Goal: Use online tool/utility: Utilize a website feature to perform a specific function

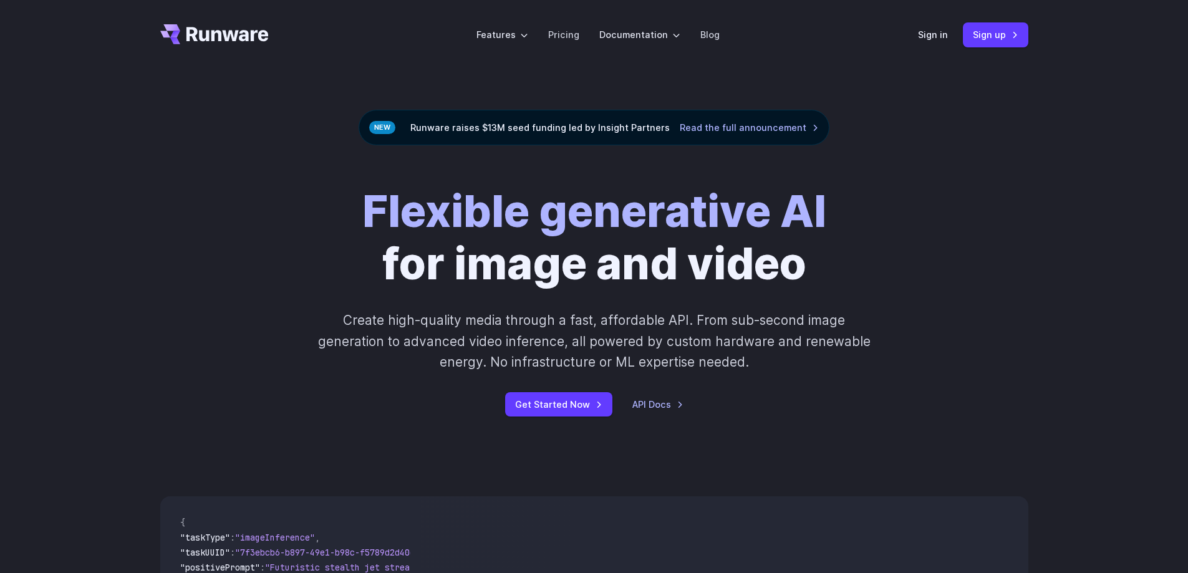
click at [938, 29] on link "Sign in" at bounding box center [933, 34] width 30 height 14
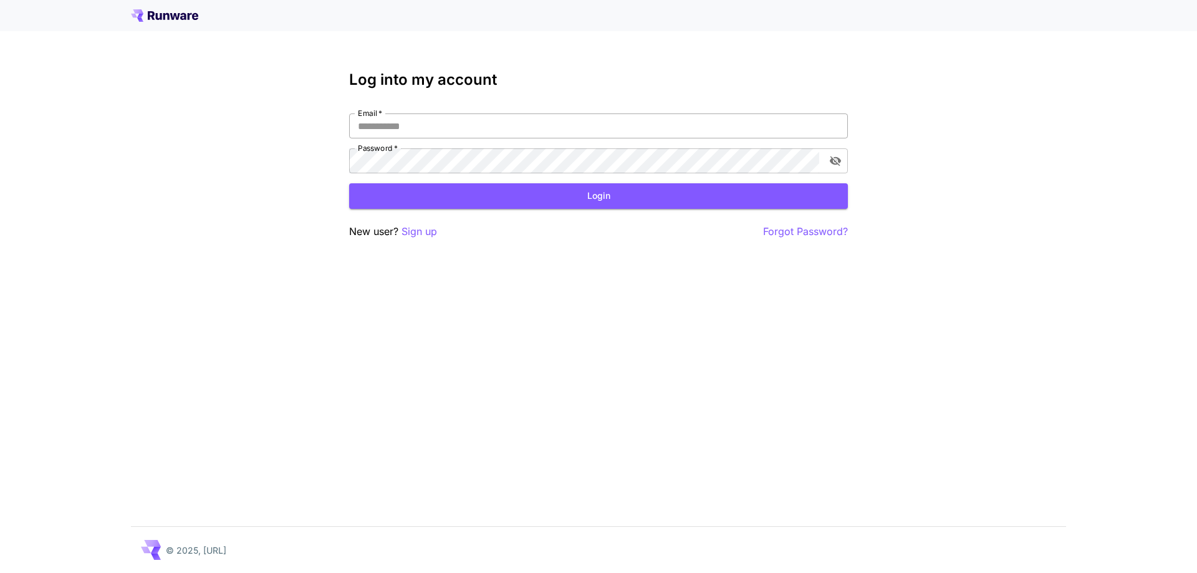
click at [528, 122] on input "Email   *" at bounding box center [598, 125] width 499 height 25
type input "**********"
click at [580, 194] on button "Login" at bounding box center [598, 196] width 499 height 26
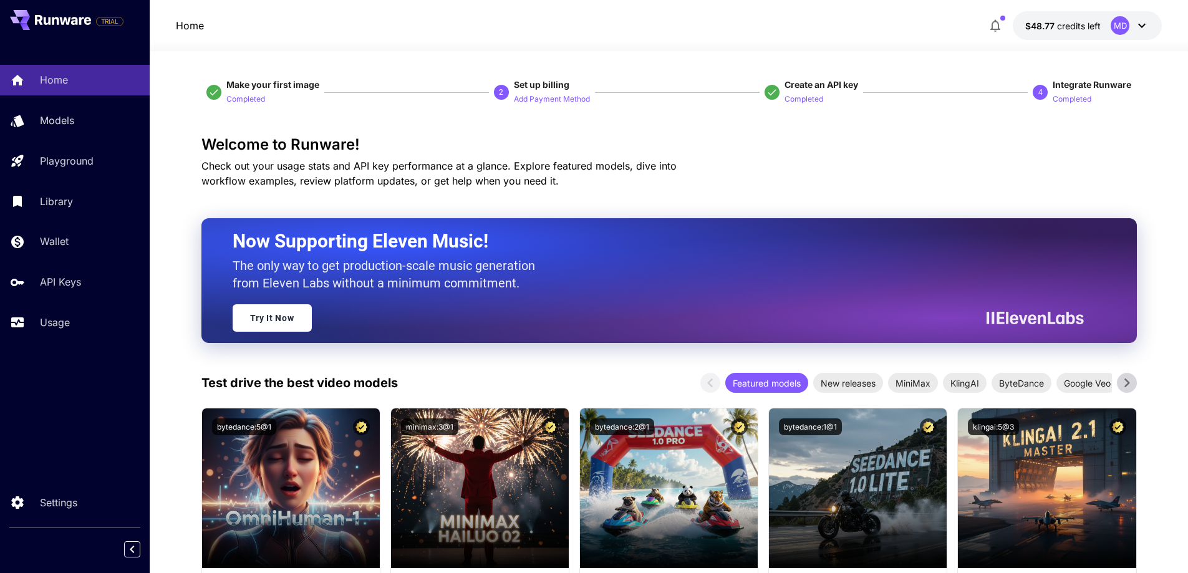
click at [989, 16] on button "button" at bounding box center [995, 25] width 25 height 25
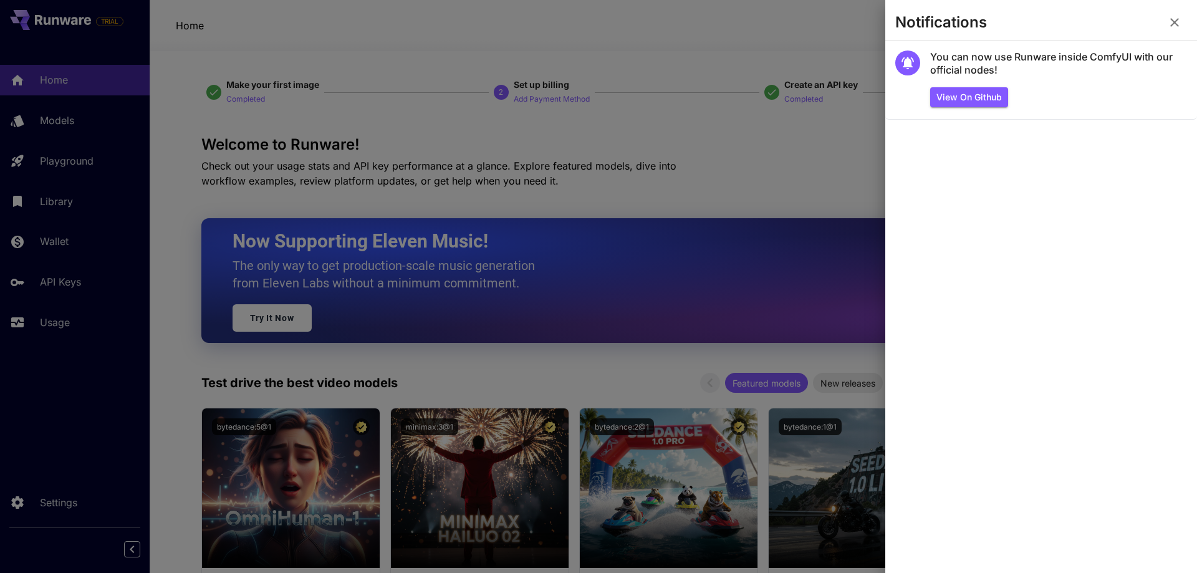
click at [1174, 24] on icon "button" at bounding box center [1174, 22] width 9 height 9
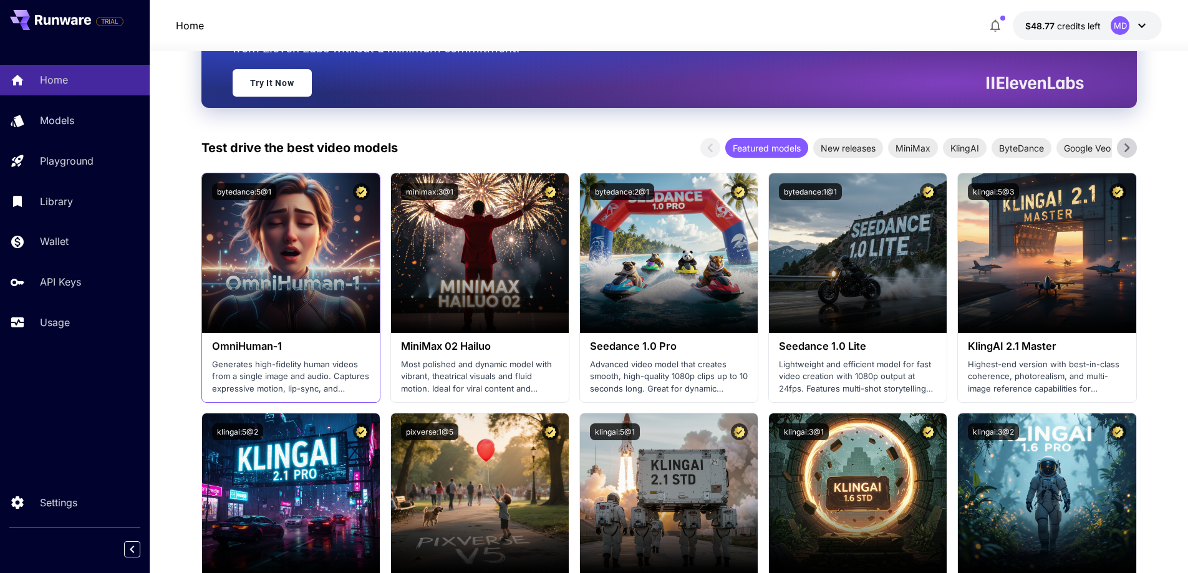
scroll to position [166, 0]
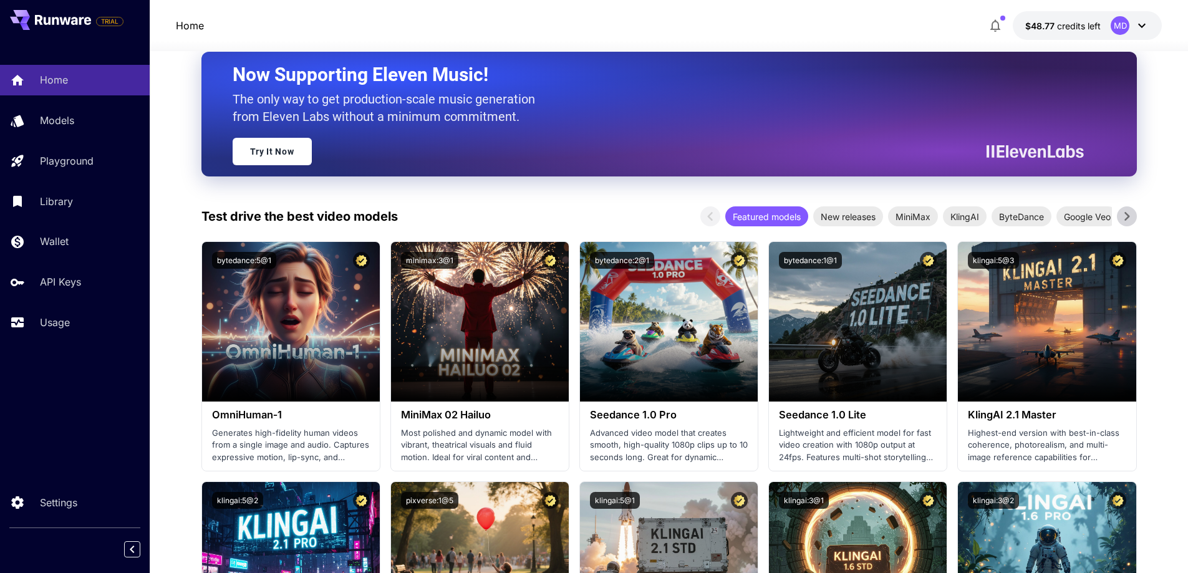
click at [1124, 216] on icon at bounding box center [1126, 216] width 19 height 19
click at [922, 216] on span "ByteDance" at bounding box center [917, 216] width 60 height 13
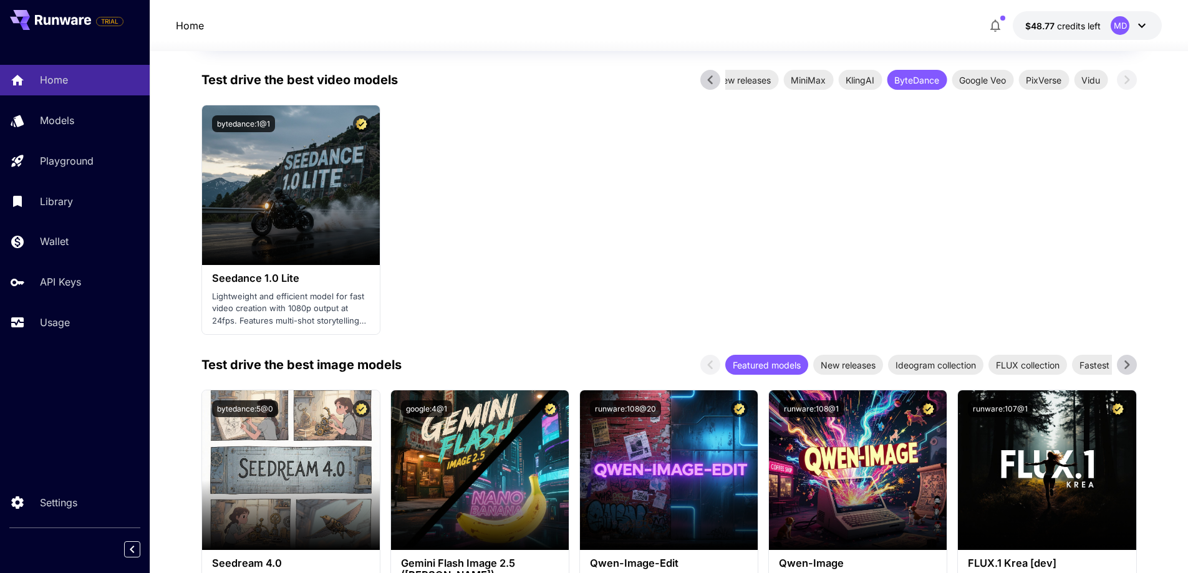
scroll to position [499, 0]
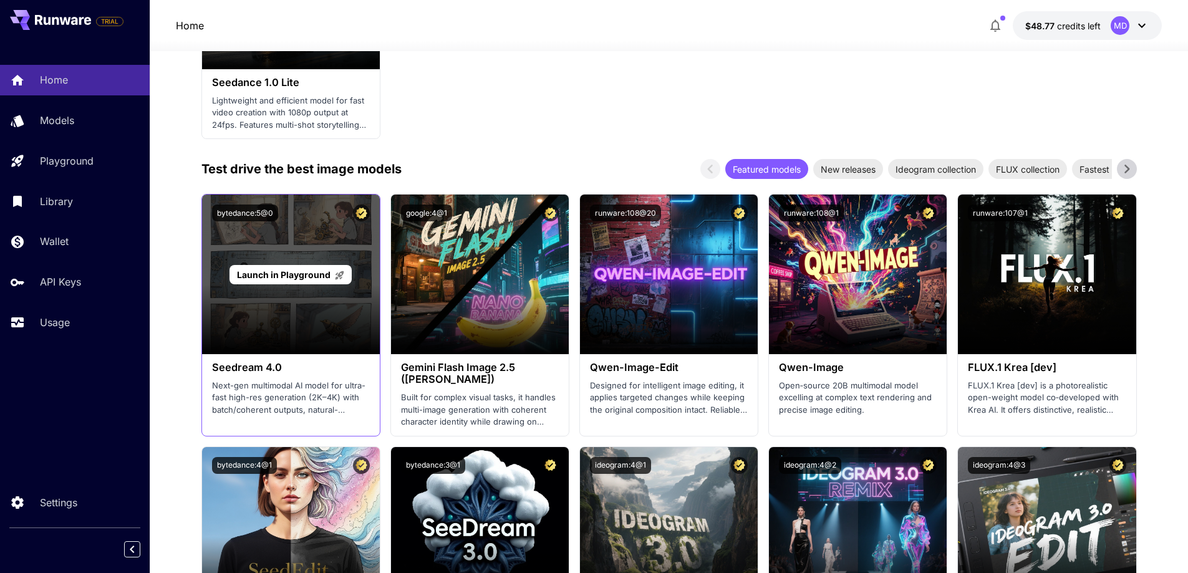
click at [266, 354] on div "Launch in Playground" at bounding box center [291, 275] width 178 height 160
click at [302, 274] on span "Launch in Playground" at bounding box center [284, 274] width 94 height 11
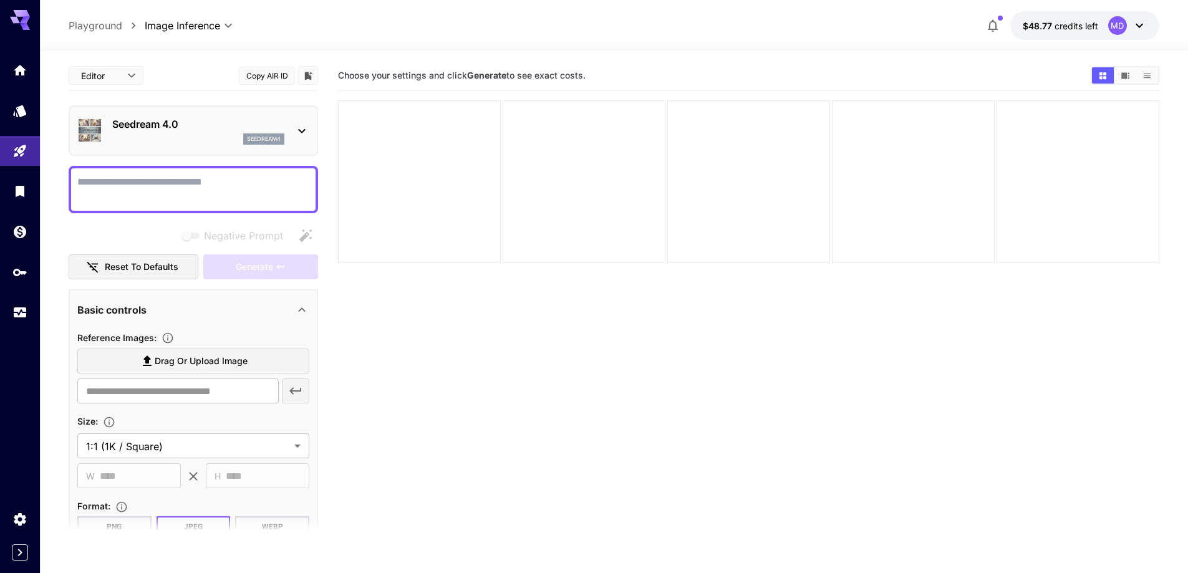
click at [299, 135] on icon at bounding box center [301, 130] width 15 height 15
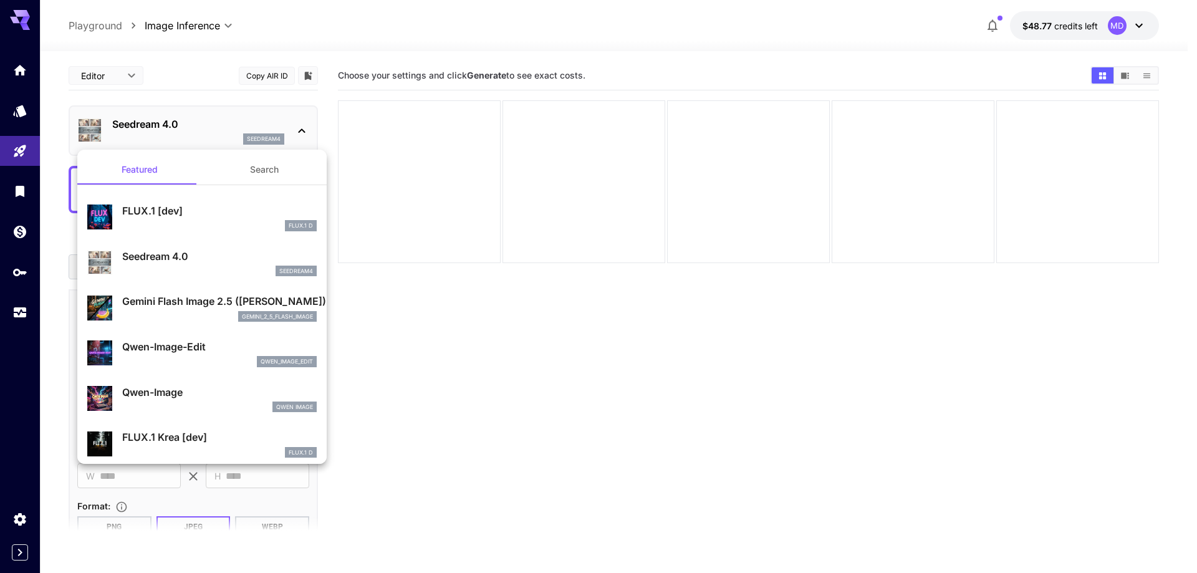
click at [299, 135] on div at bounding box center [598, 286] width 1197 height 573
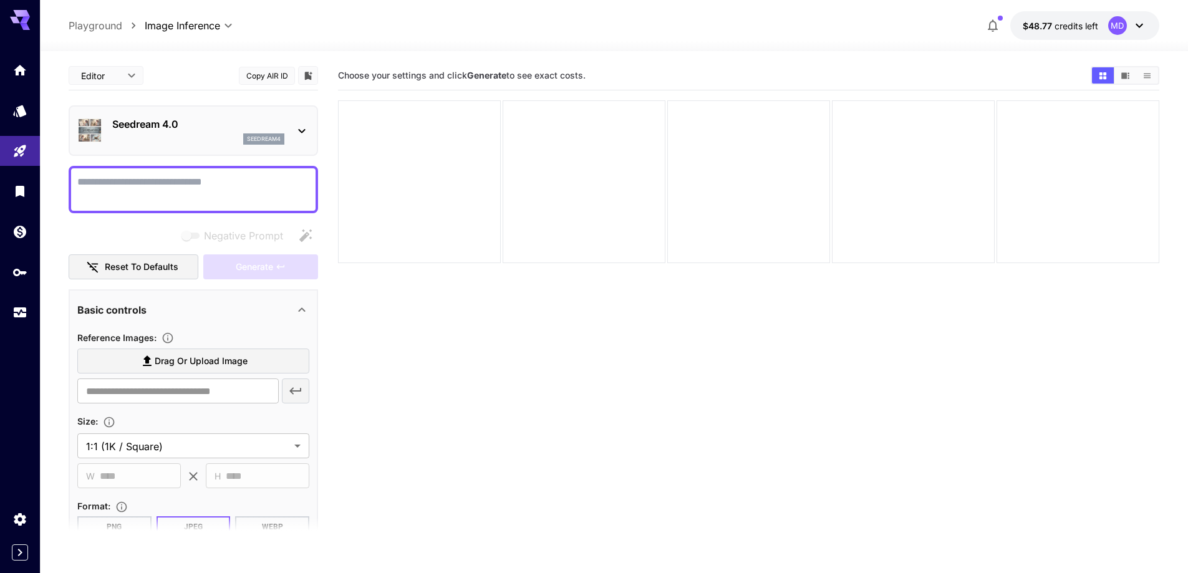
click at [460, 76] on span "Choose your settings and click Generate to see exact costs." at bounding box center [462, 75] width 248 height 11
click at [227, 121] on p "Seedream 4.0" at bounding box center [198, 124] width 172 height 15
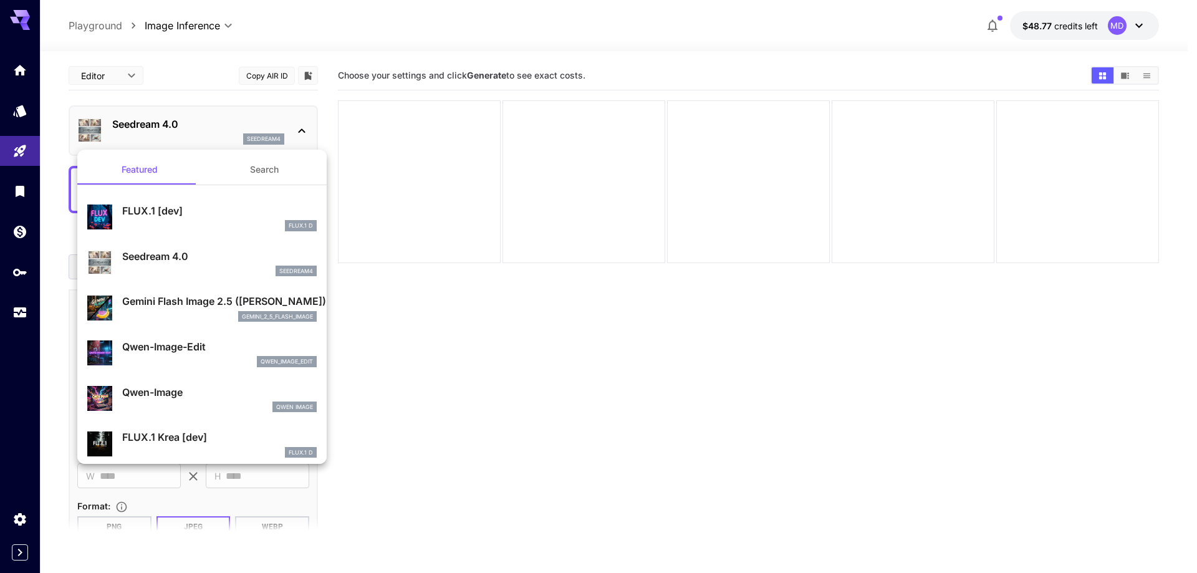
click at [226, 217] on p "FLUX.1 [dev]" at bounding box center [219, 210] width 195 height 15
type input "**********"
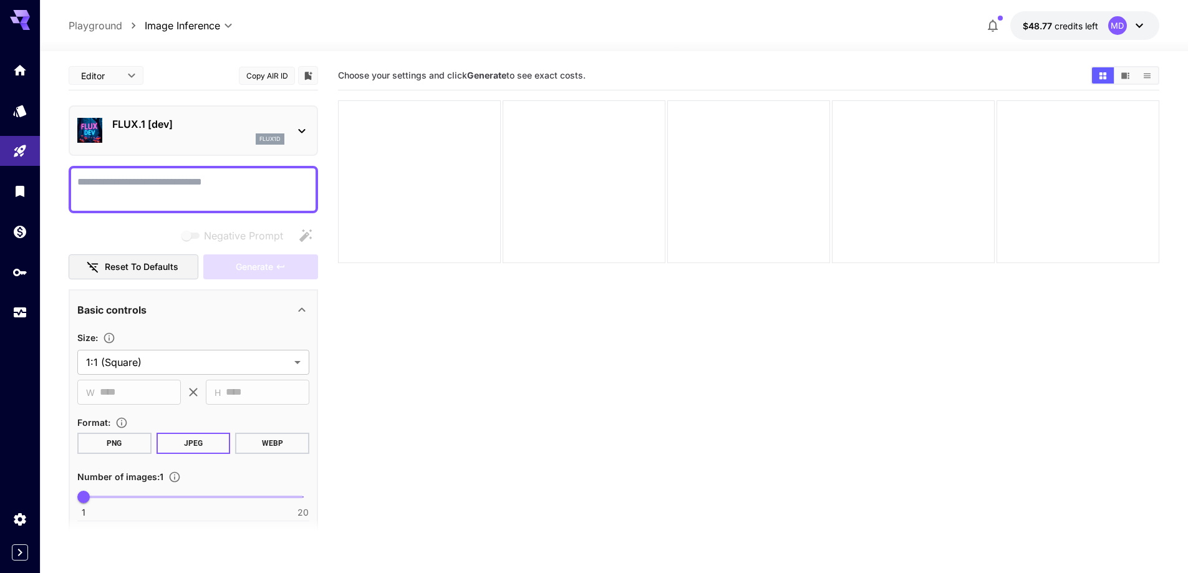
click at [212, 133] on div "flux1d" at bounding box center [198, 138] width 172 height 11
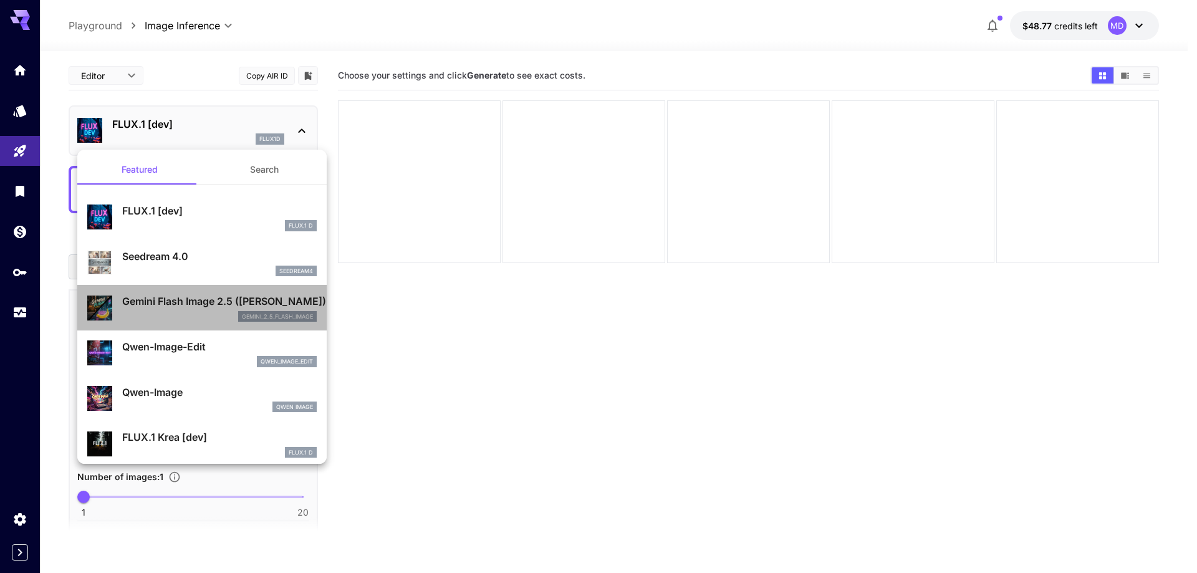
click at [211, 307] on p "Gemini Flash Image 2.5 (Nano Banana)" at bounding box center [219, 301] width 195 height 15
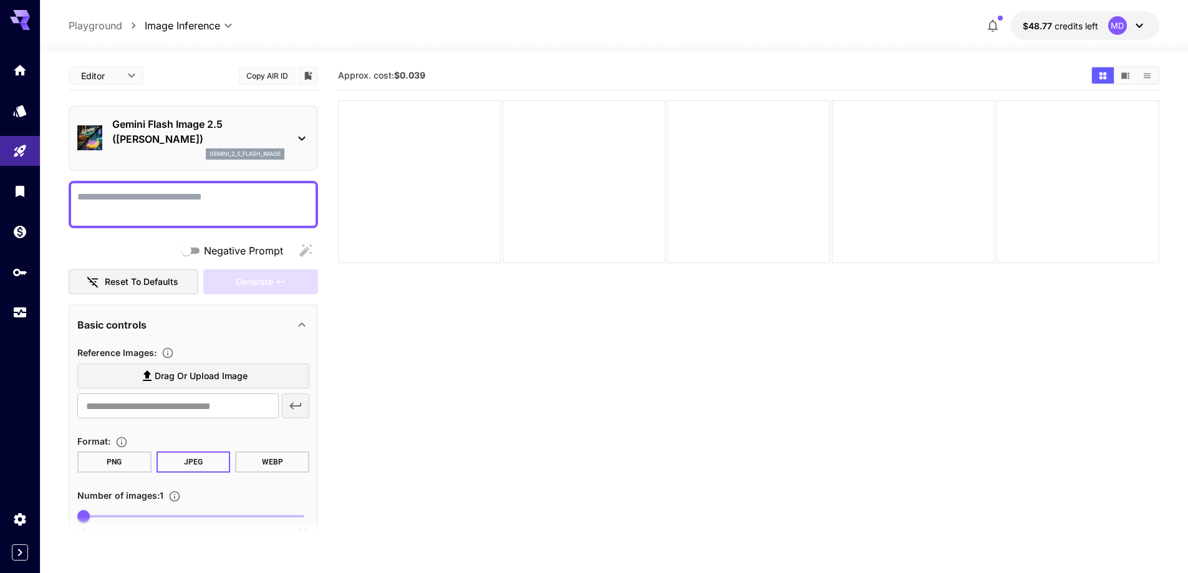
click at [215, 161] on div "Gemini Flash Image 2.5 (Nano Banana) gemini_2_5_flash_image" at bounding box center [193, 138] width 232 height 53
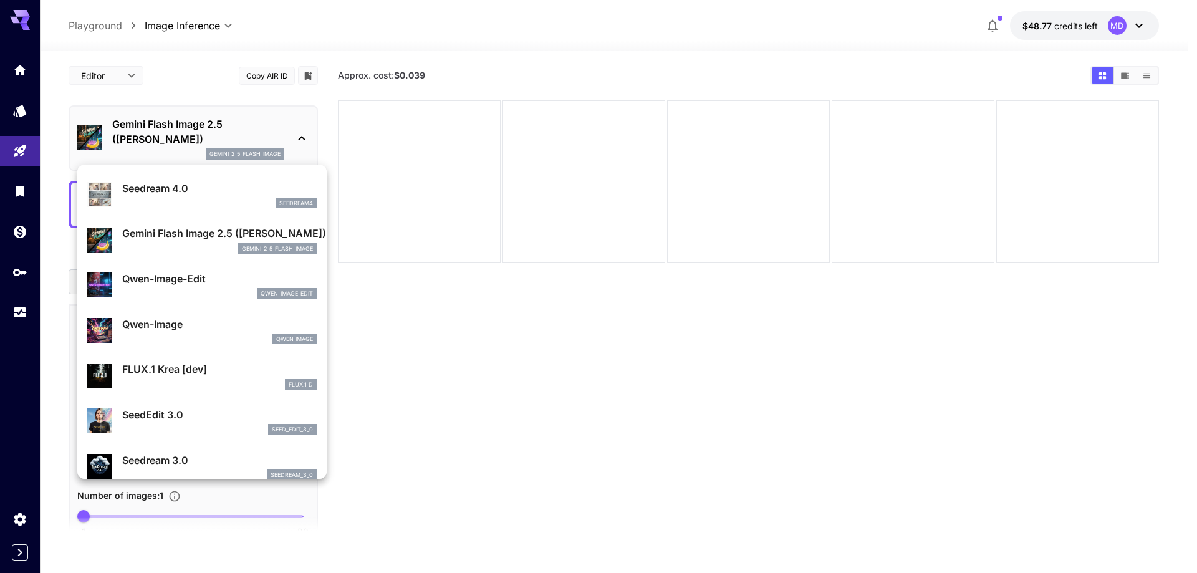
scroll to position [166, 0]
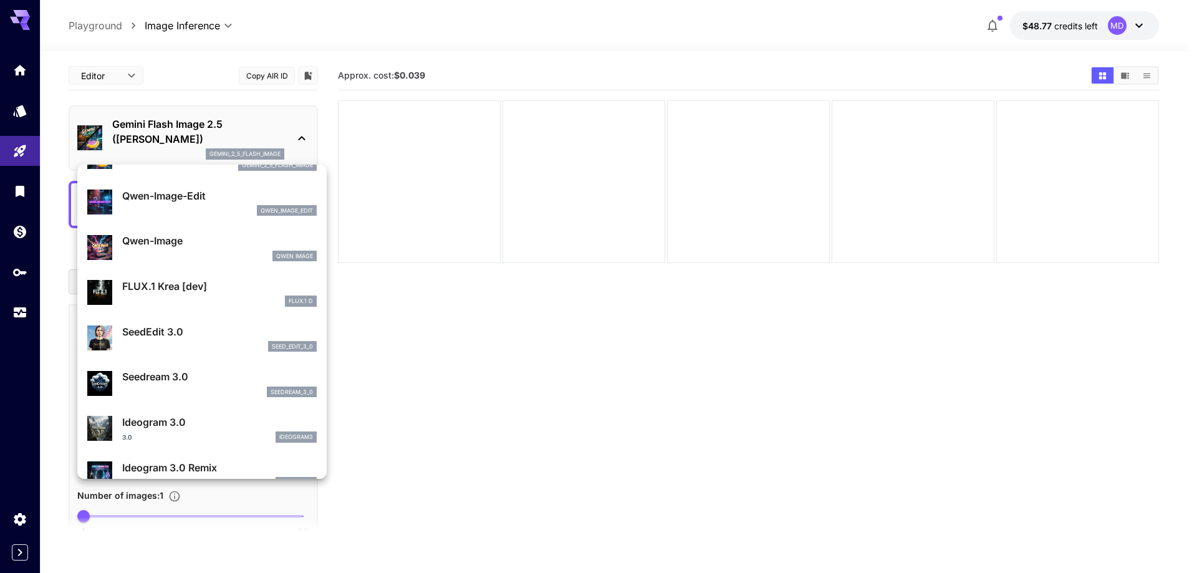
click at [238, 294] on p "FLUX.1 Krea [dev]" at bounding box center [219, 286] width 195 height 15
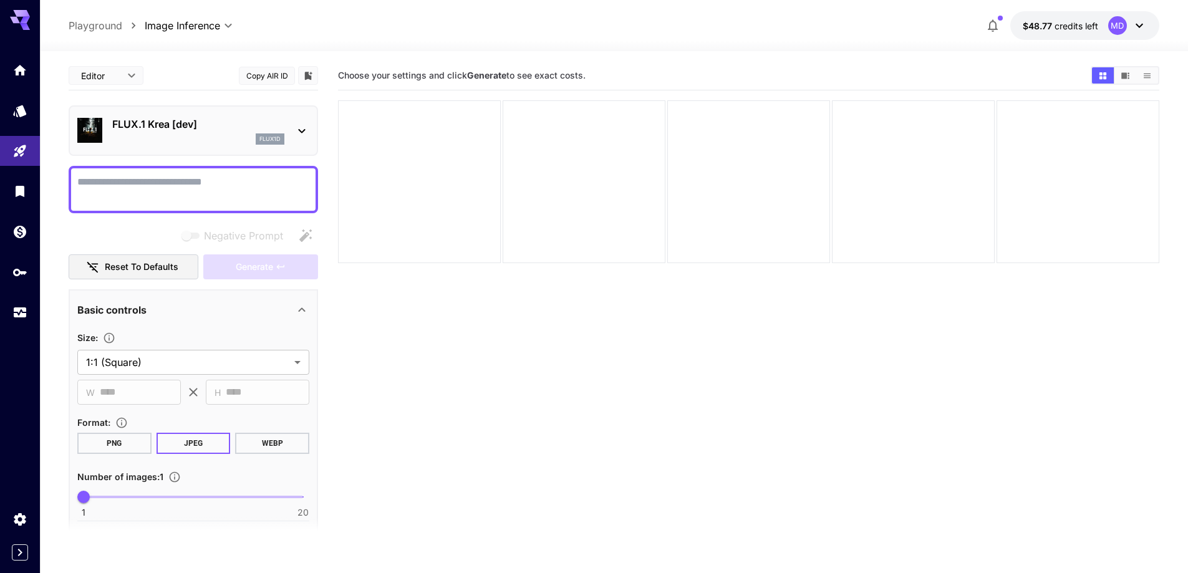
click at [234, 138] on div "flux1d" at bounding box center [198, 138] width 172 height 11
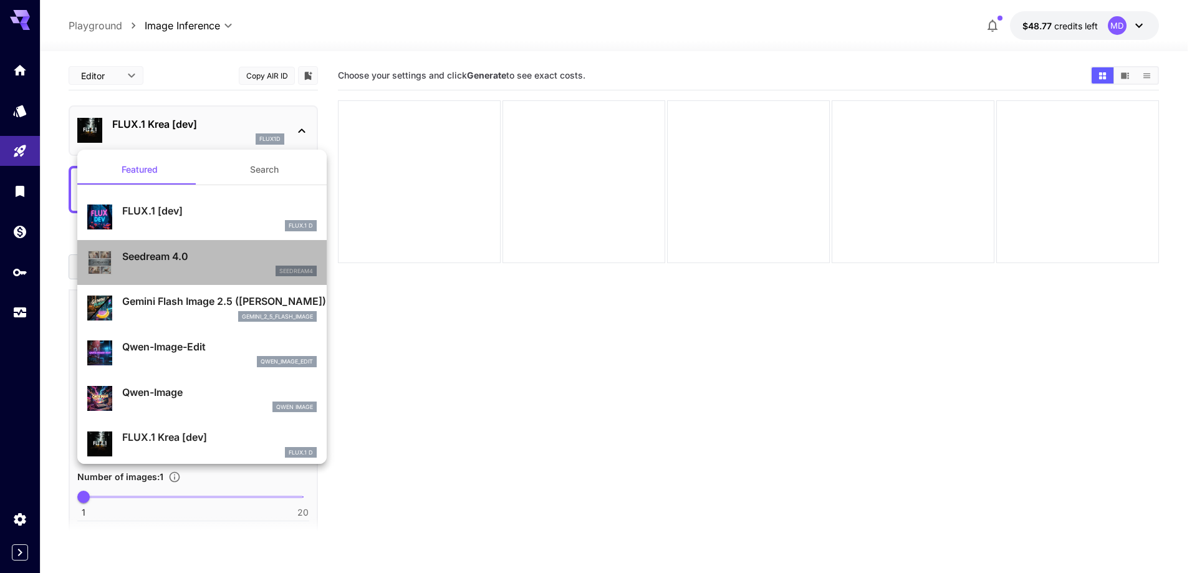
click at [239, 272] on div "seedream4" at bounding box center [219, 271] width 195 height 11
type input "**********"
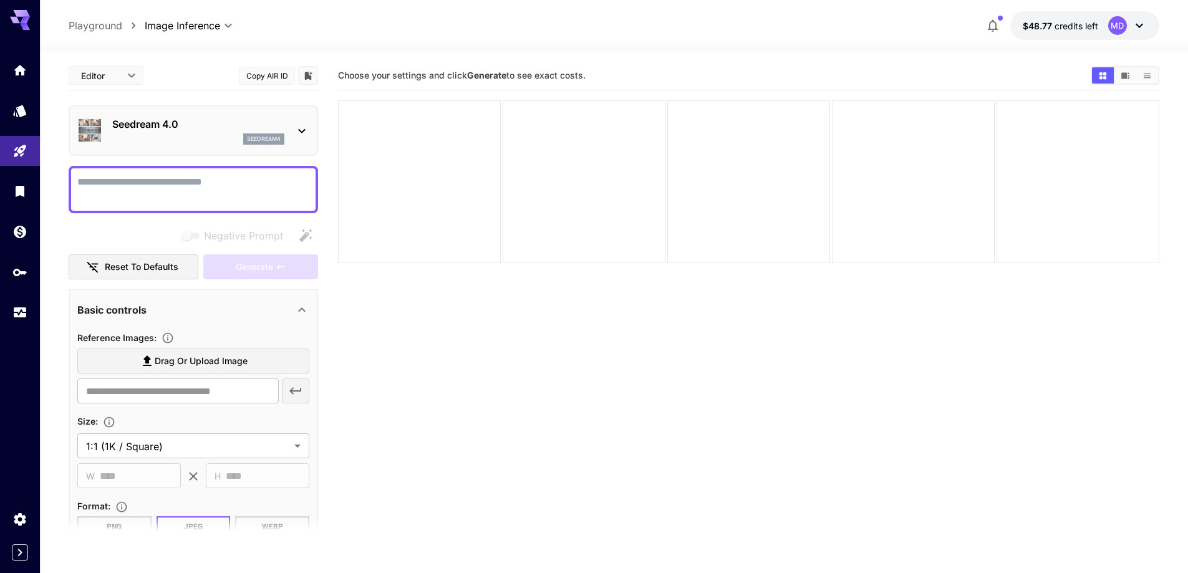
click at [226, 122] on p "Seedream 4.0" at bounding box center [198, 124] width 172 height 15
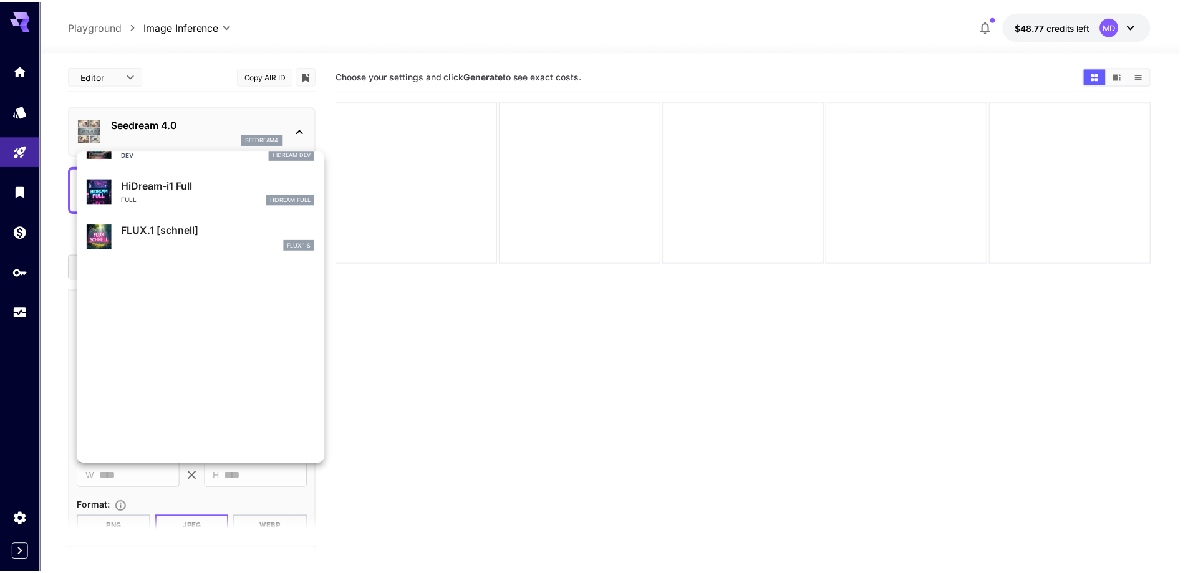
scroll to position [1009, 0]
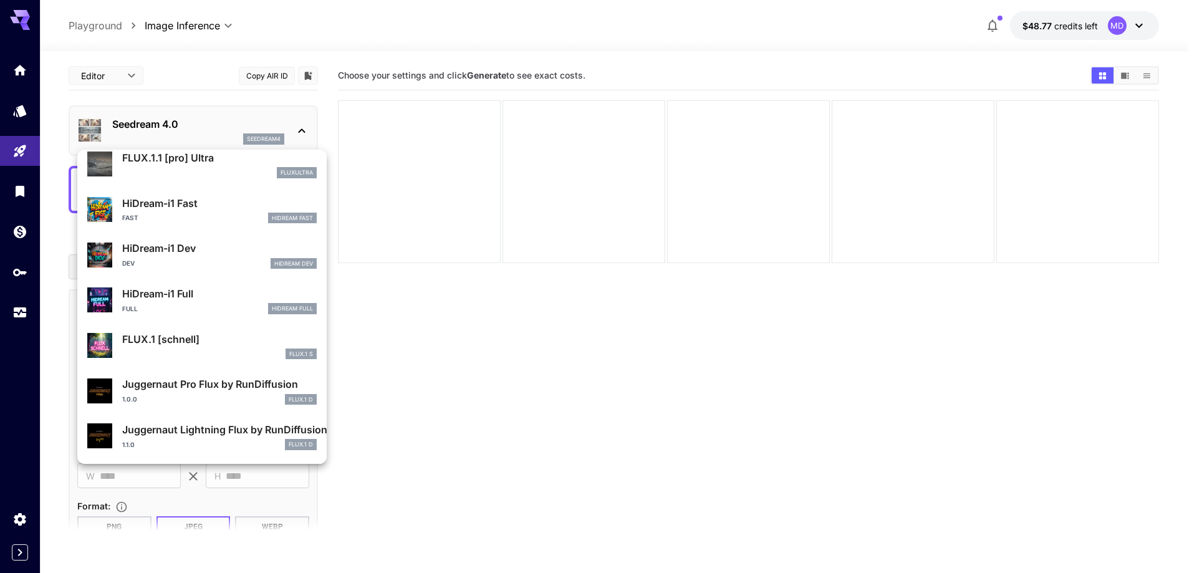
click at [475, 282] on div at bounding box center [598, 286] width 1197 height 573
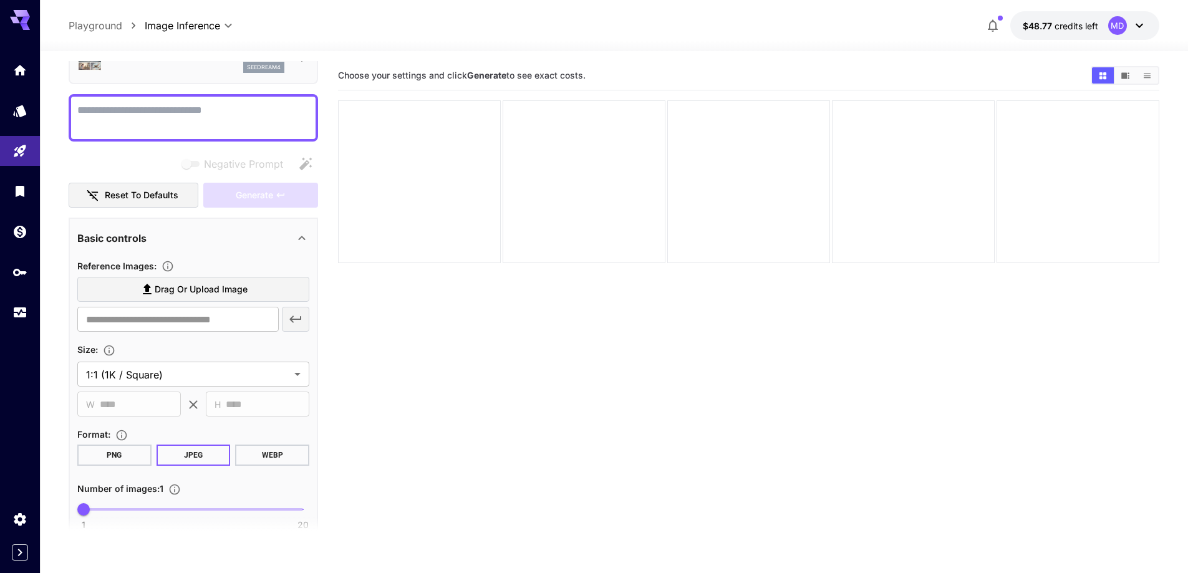
scroll to position [0, 0]
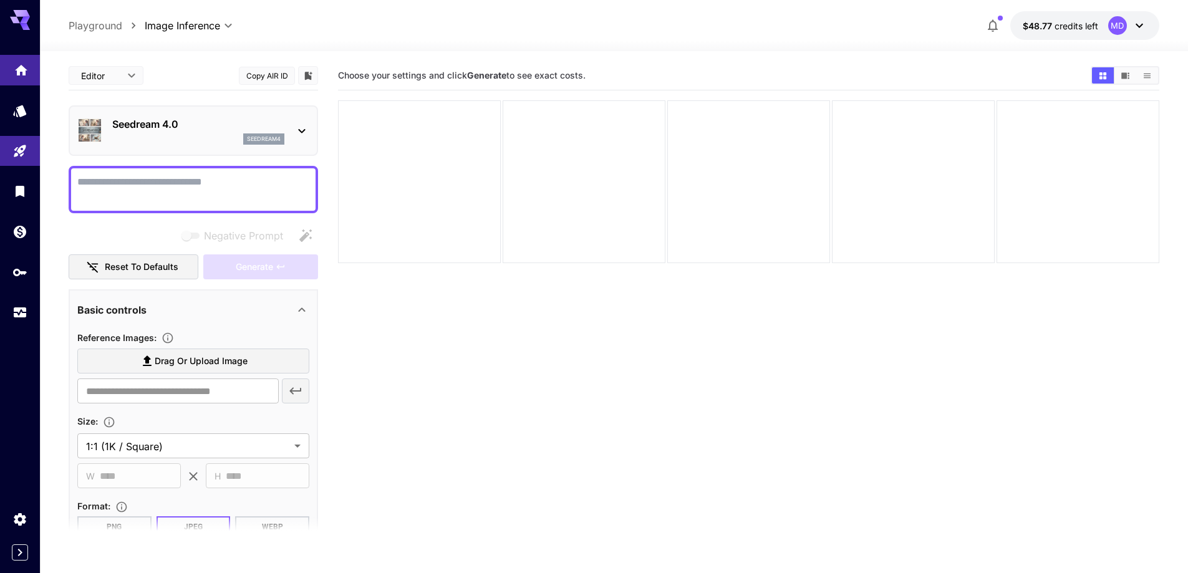
click at [24, 57] on link at bounding box center [20, 70] width 40 height 31
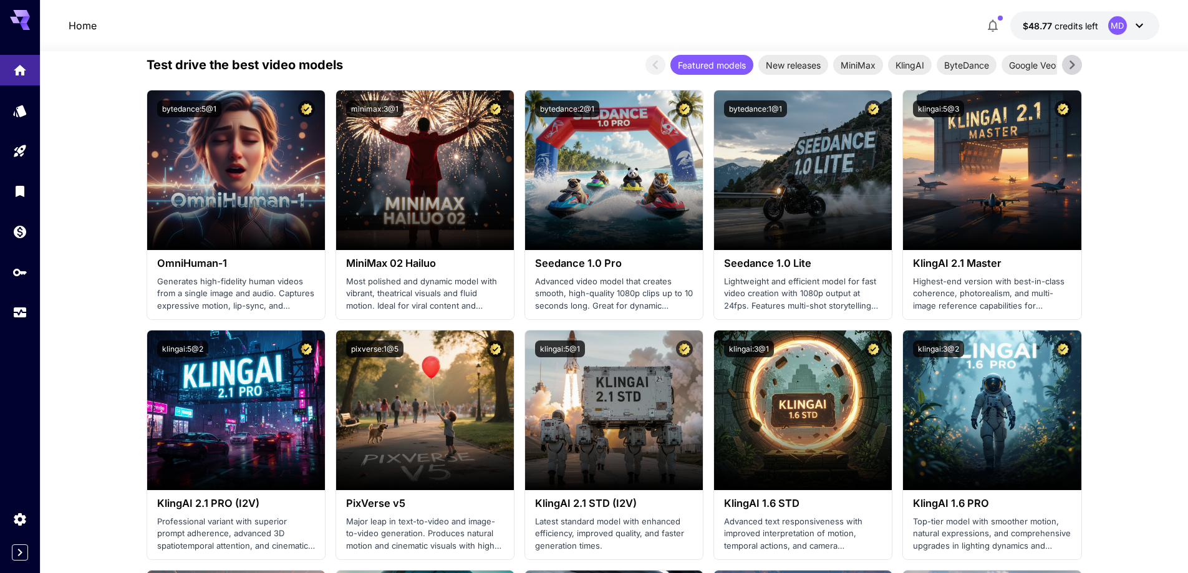
scroll to position [83, 0]
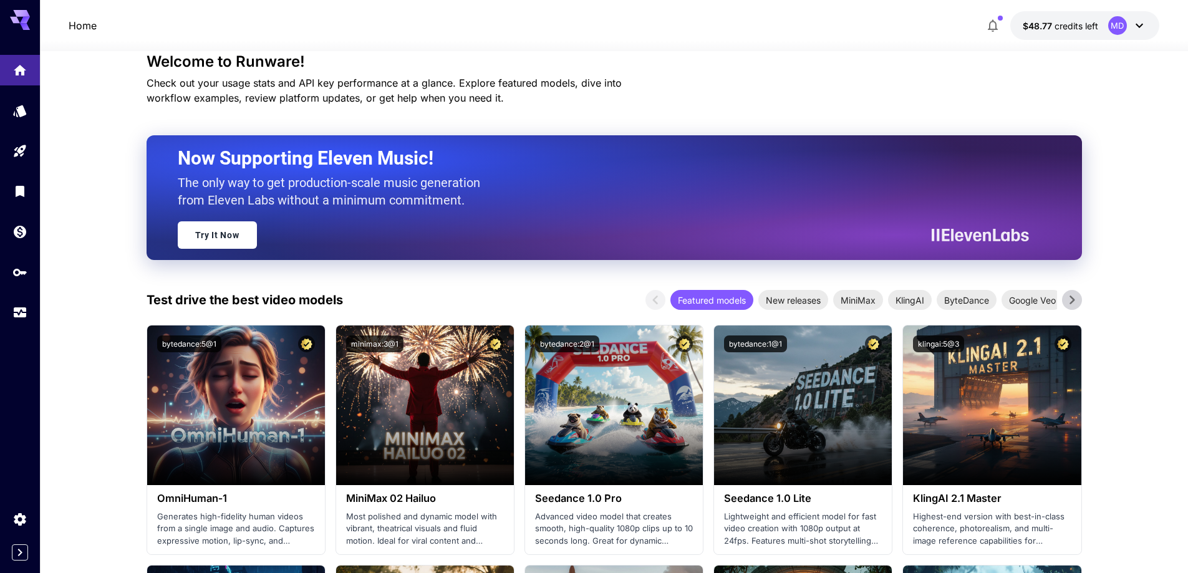
click at [1069, 300] on icon at bounding box center [1072, 300] width 19 height 19
click at [943, 302] on span "Google Veo" at bounding box center [943, 300] width 62 height 13
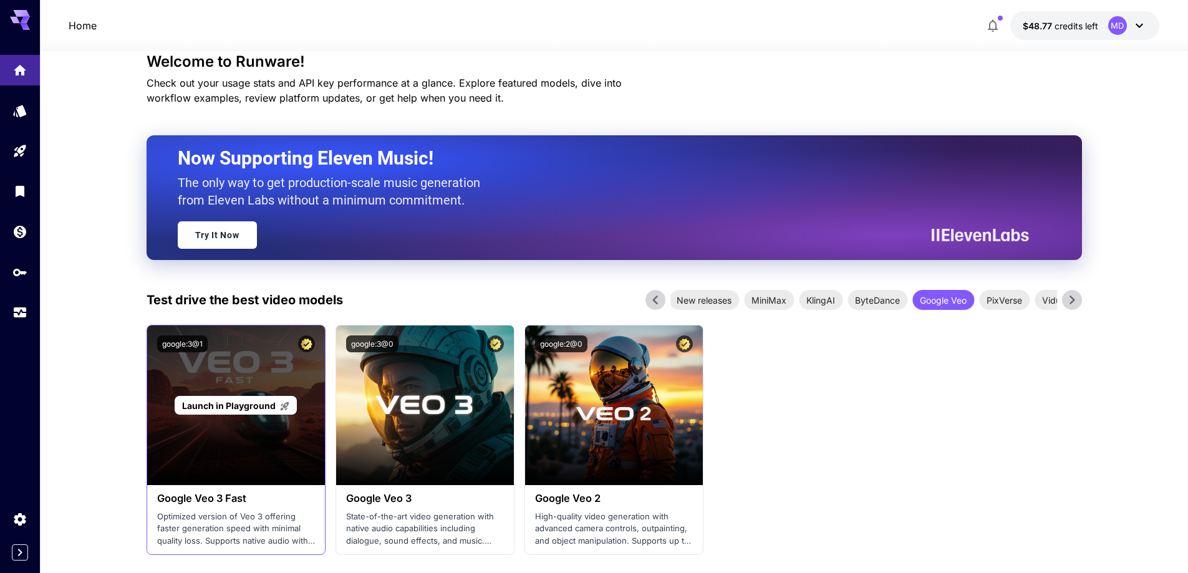
click at [216, 408] on span "Launch in Playground" at bounding box center [229, 405] width 94 height 11
